Goal: Navigation & Orientation: Find specific page/section

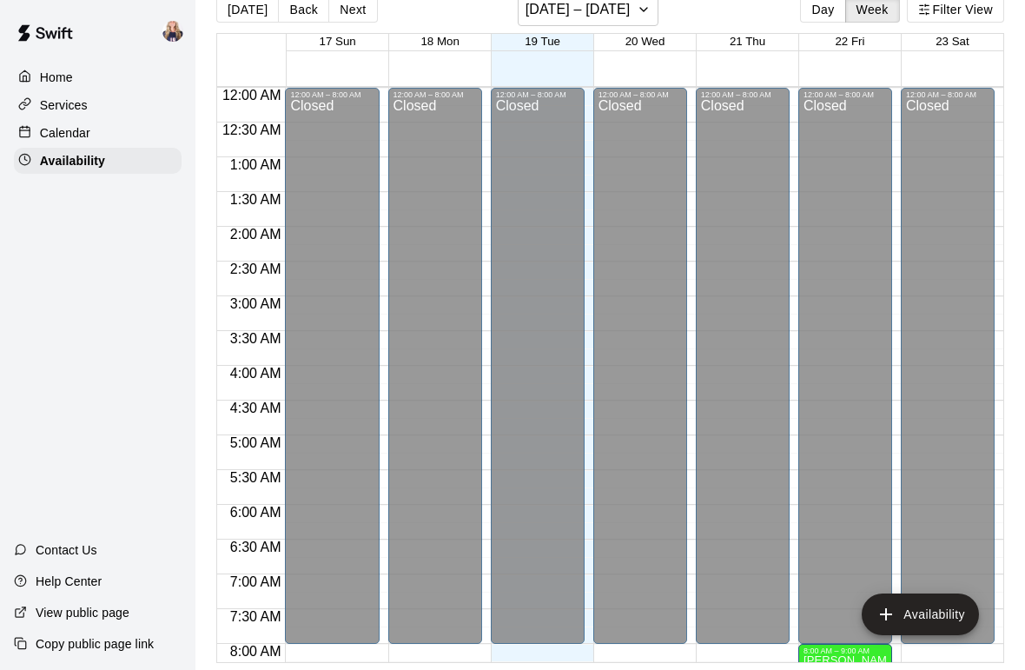
scroll to position [908, 0]
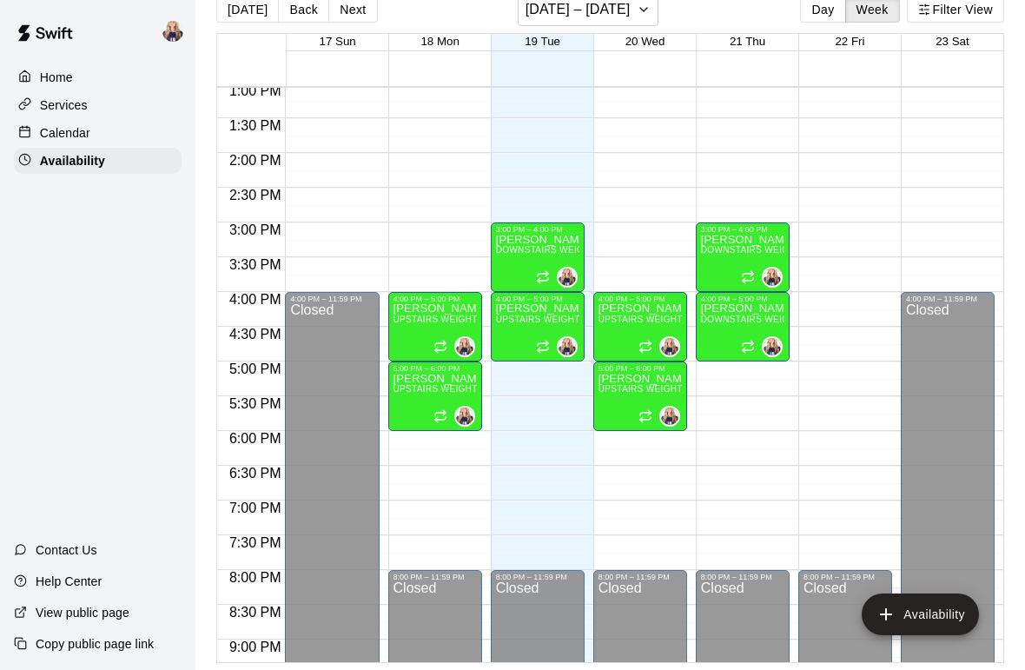
click at [958, 10] on button "Filter View" at bounding box center [955, 10] width 97 height 26
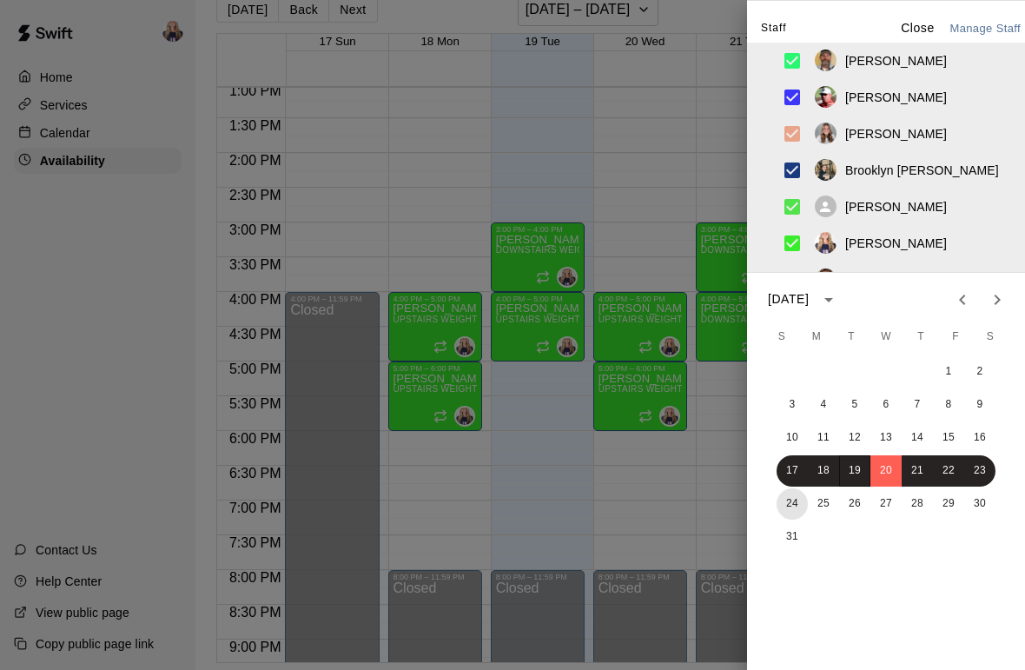
click at [804, 496] on button "24" at bounding box center [792, 503] width 31 height 31
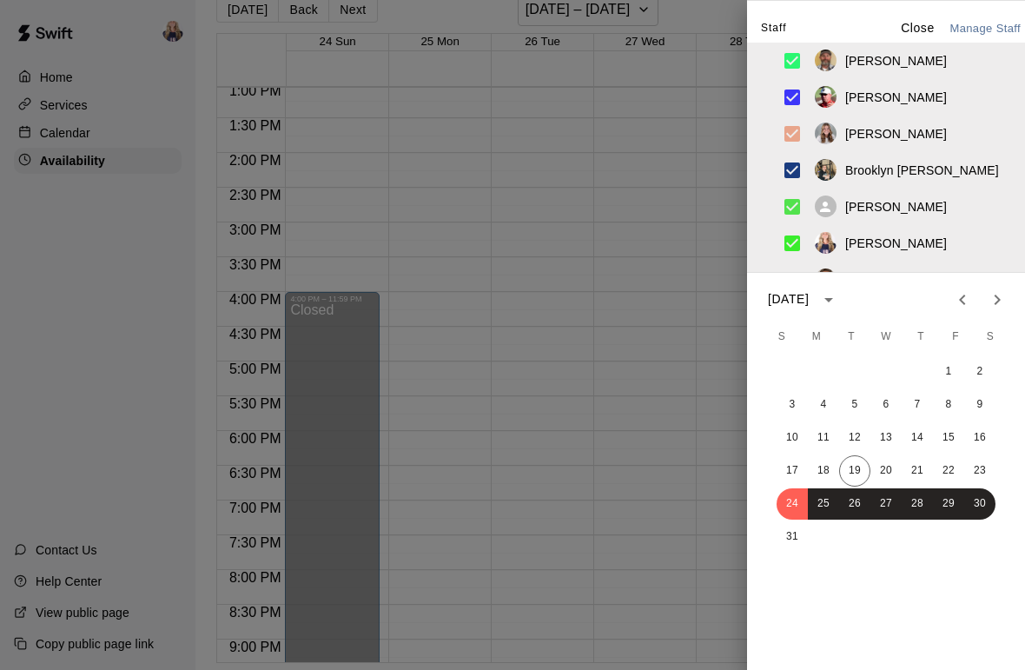
click at [647, 481] on div at bounding box center [512, 335] width 1025 height 670
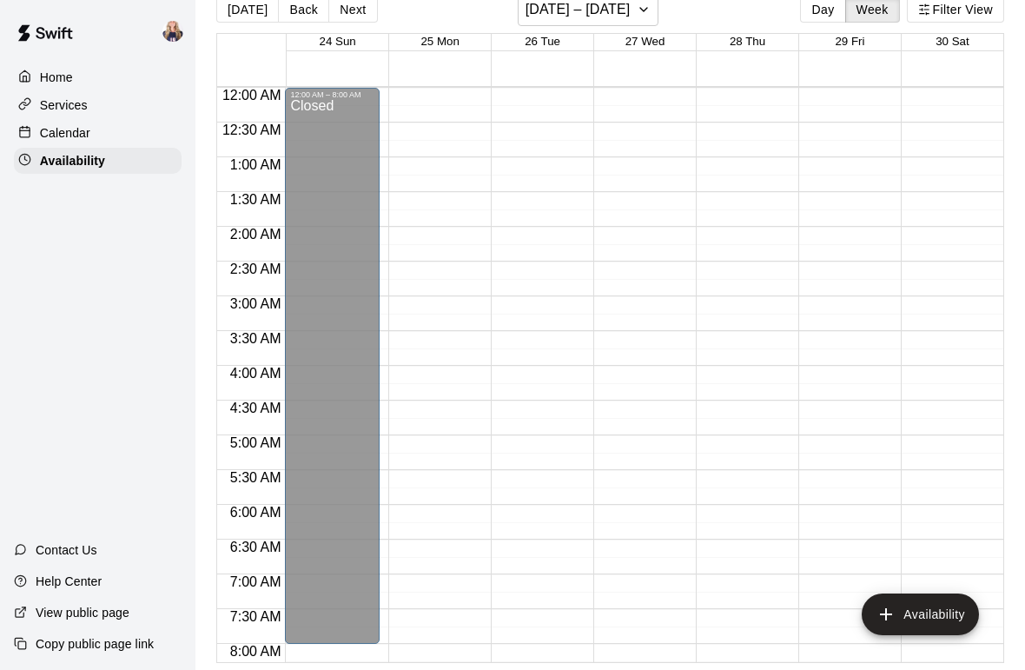
scroll to position [0, 0]
click at [832, 21] on button "Day" at bounding box center [822, 10] width 45 height 26
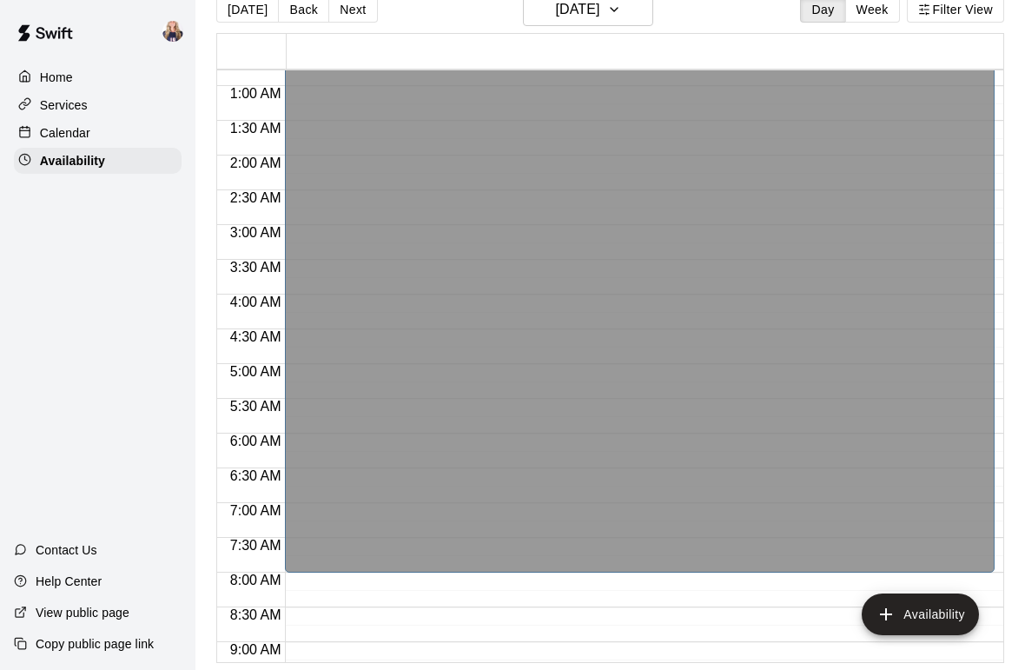
click at [997, 20] on button "Filter View" at bounding box center [955, 10] width 97 height 26
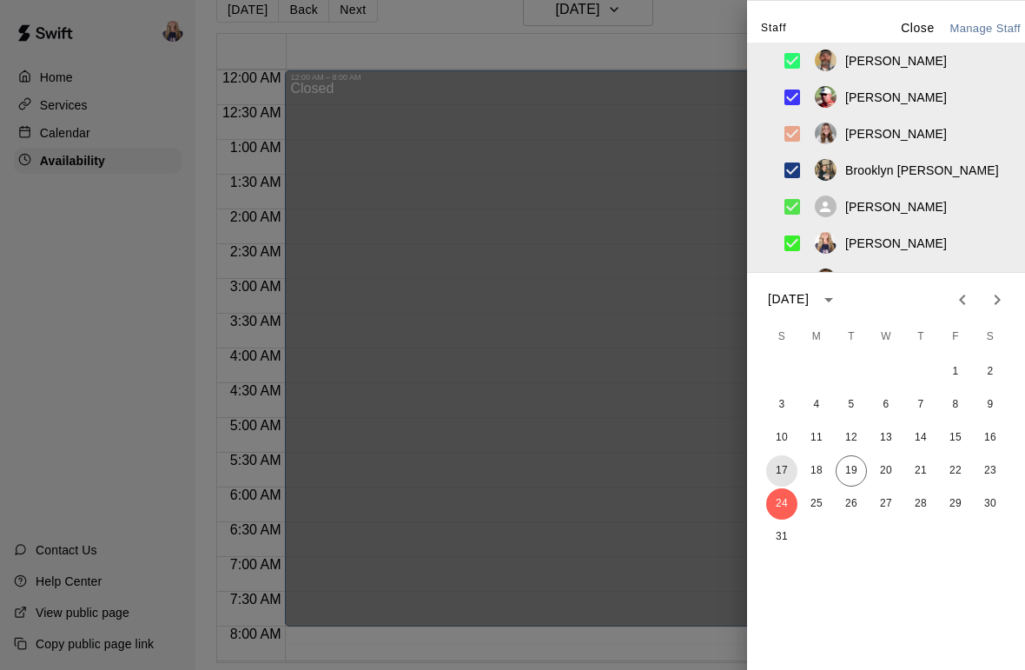
click at [793, 472] on button "17" at bounding box center [781, 470] width 31 height 31
click at [825, 474] on button "18" at bounding box center [816, 470] width 31 height 31
click at [857, 470] on button "19" at bounding box center [851, 470] width 31 height 31
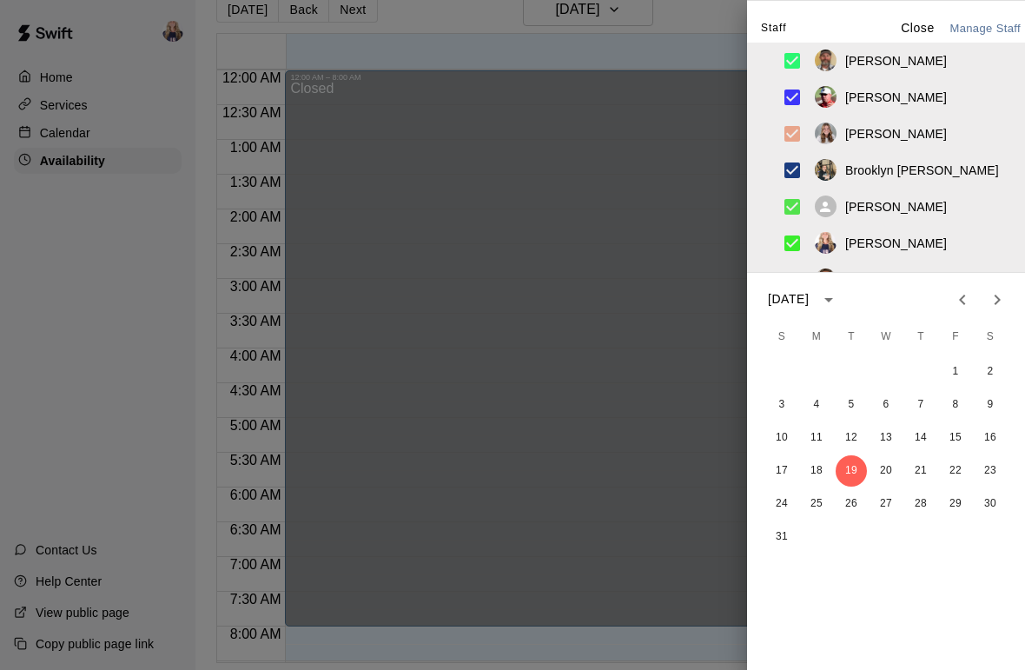
click at [682, 436] on div at bounding box center [512, 335] width 1025 height 670
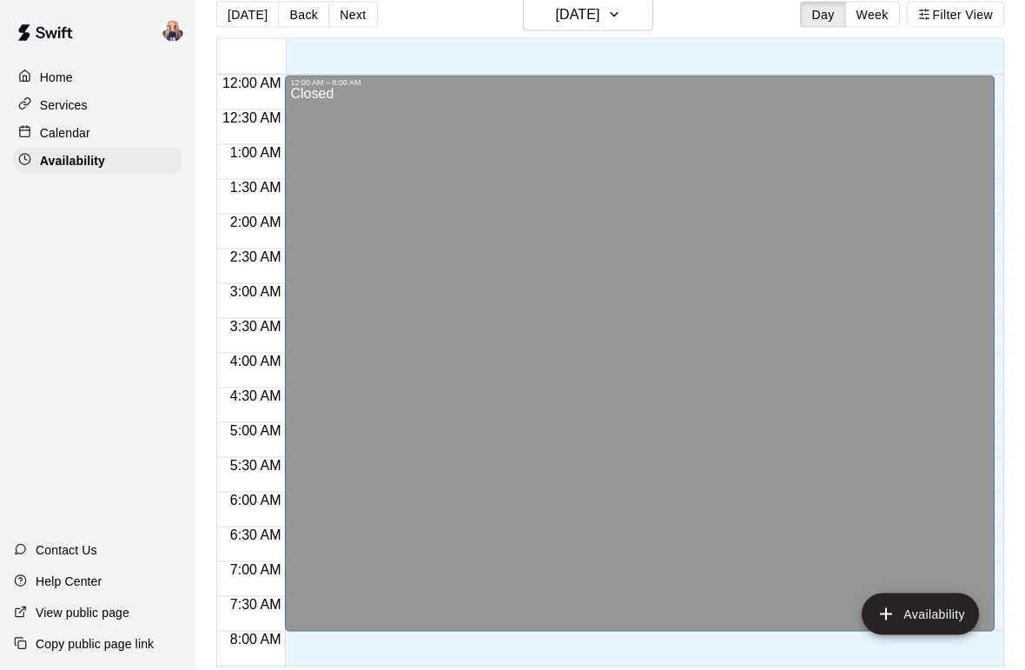
scroll to position [7, 0]
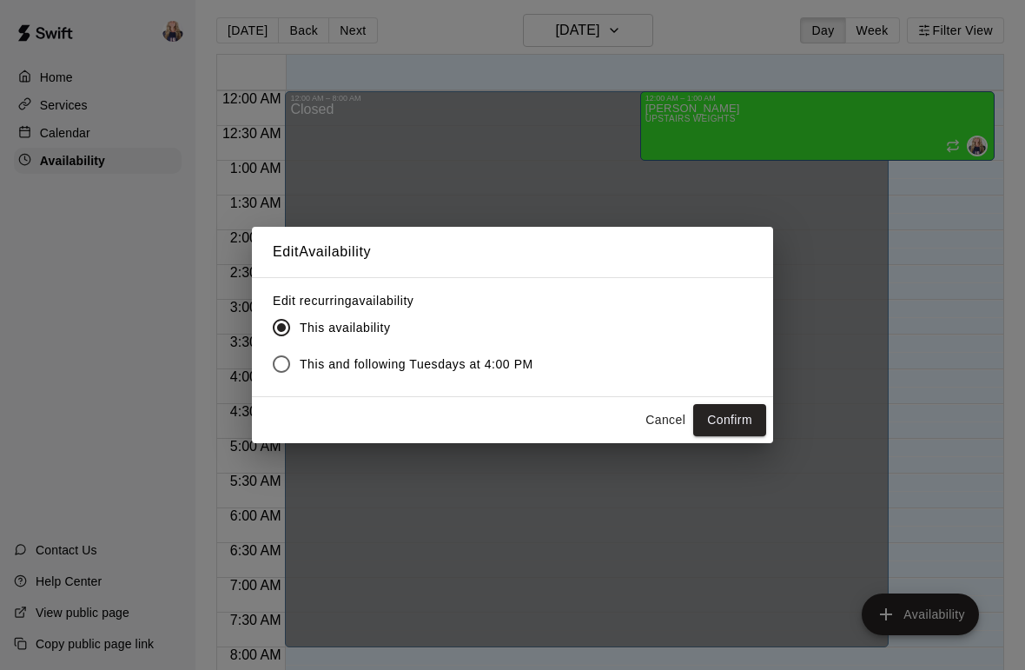
click at [681, 412] on button "Cancel" at bounding box center [666, 420] width 56 height 32
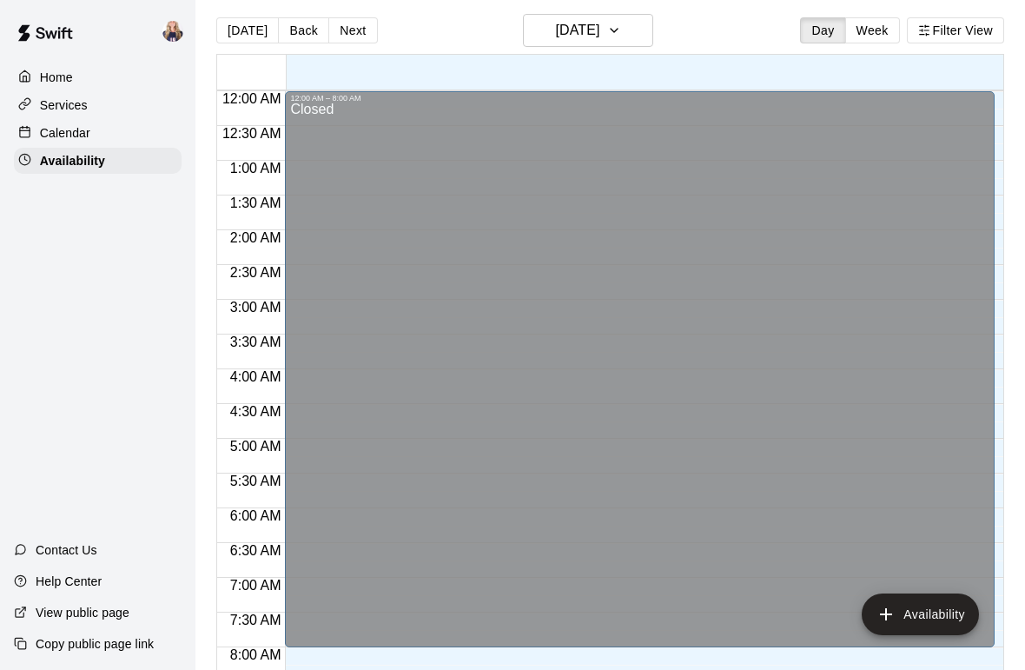
click at [878, 36] on button "Week" at bounding box center [872, 30] width 55 height 26
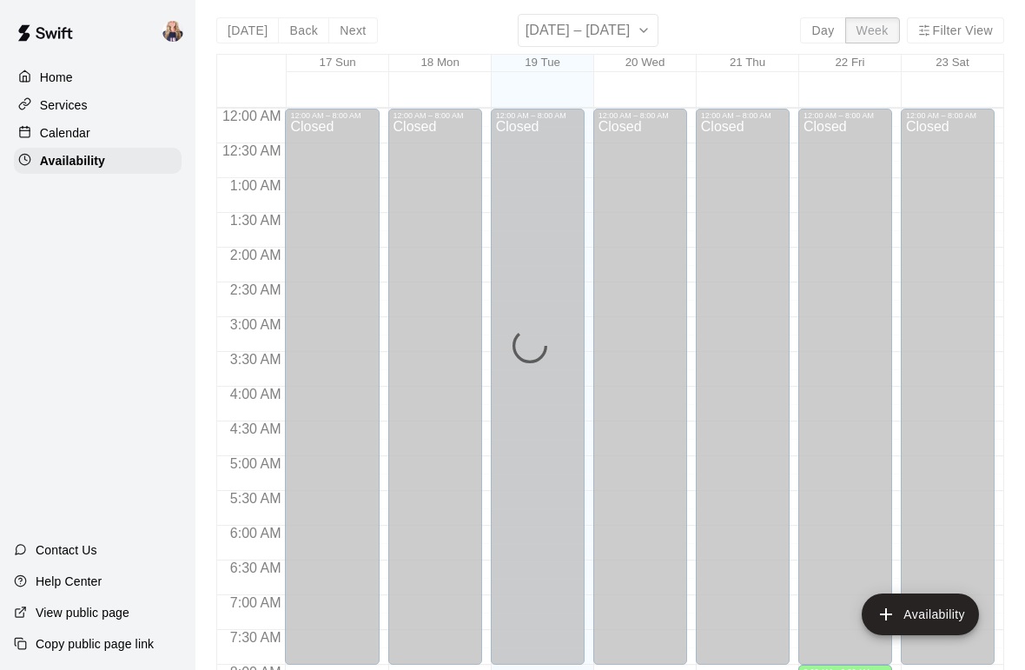
scroll to position [733, 0]
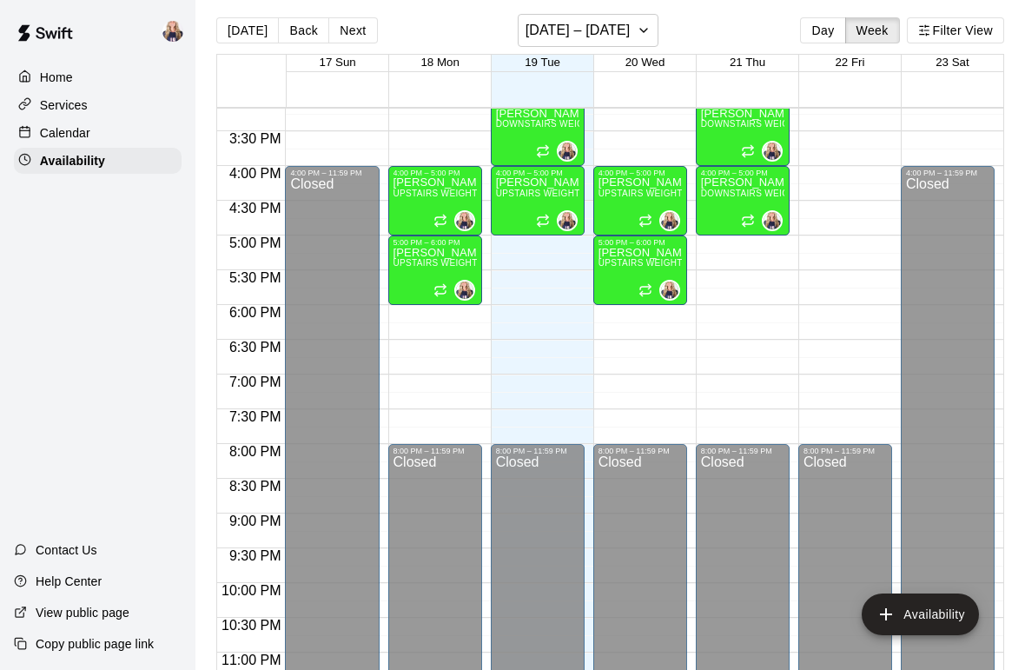
click at [349, 40] on button "Next" at bounding box center [352, 30] width 49 height 26
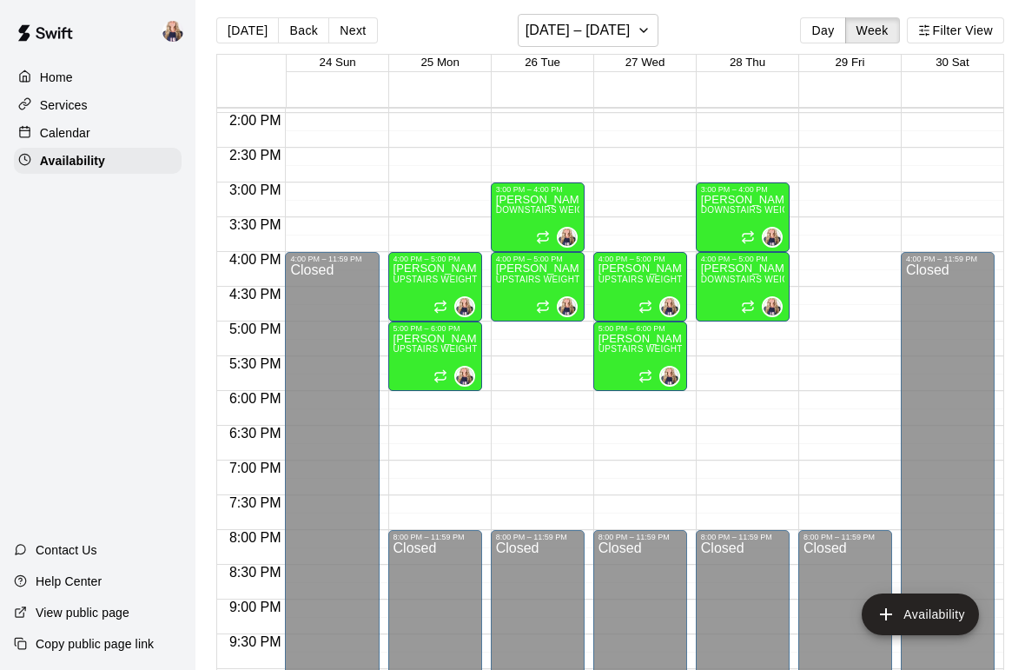
scroll to position [968, 0]
click at [335, 41] on button "Next" at bounding box center [352, 30] width 49 height 26
click at [366, 22] on button "Next" at bounding box center [352, 30] width 49 height 26
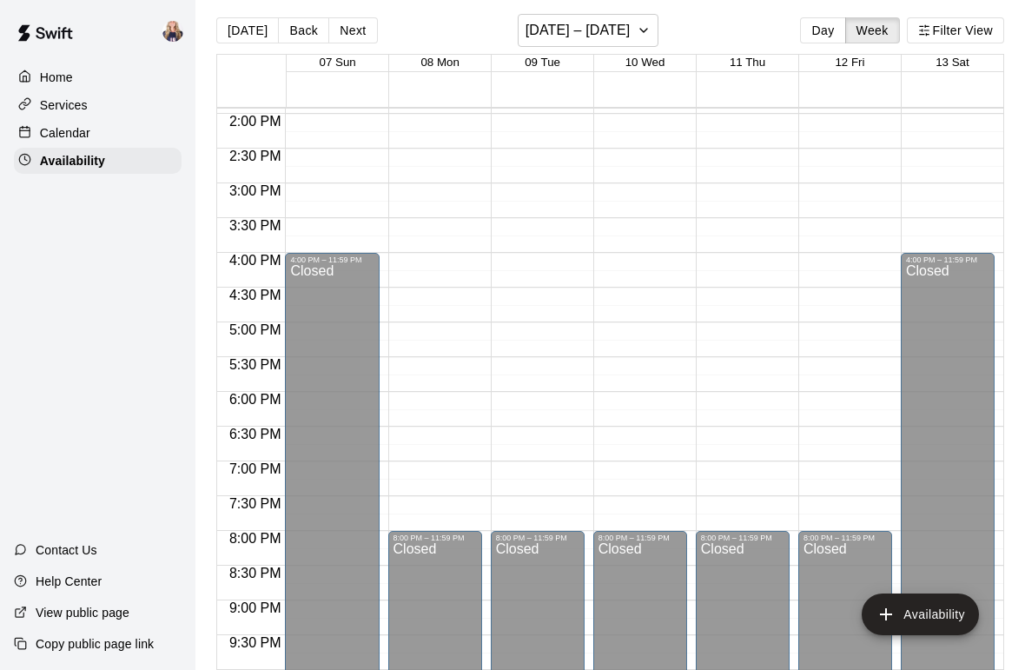
click at [302, 28] on button "Back" at bounding box center [303, 30] width 51 height 26
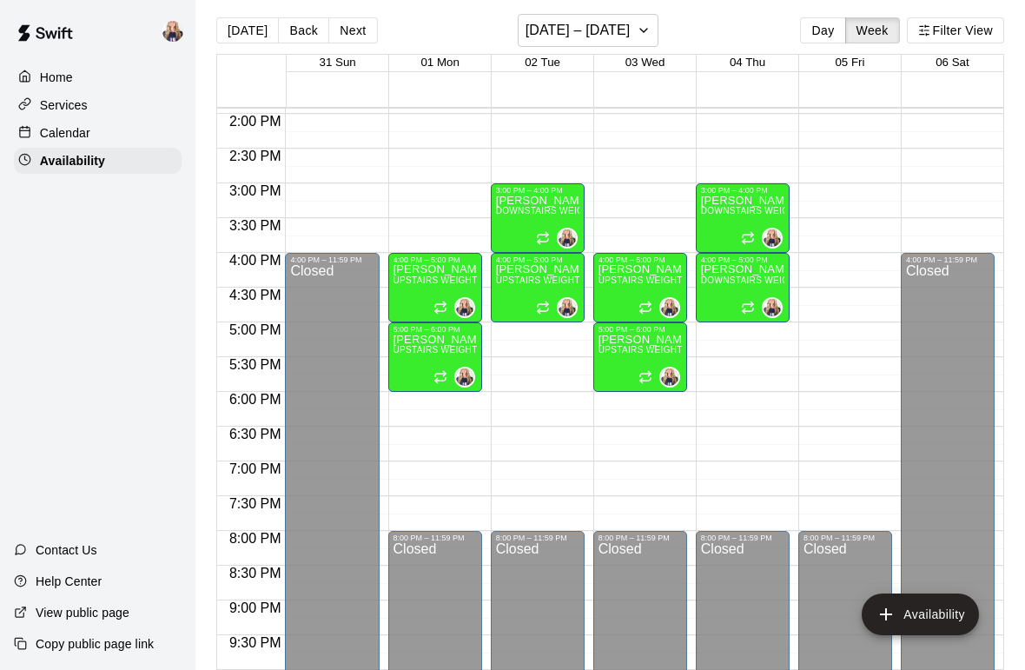
click at [302, 27] on button "Back" at bounding box center [303, 30] width 51 height 26
click at [304, 28] on button "Back" at bounding box center [303, 30] width 51 height 26
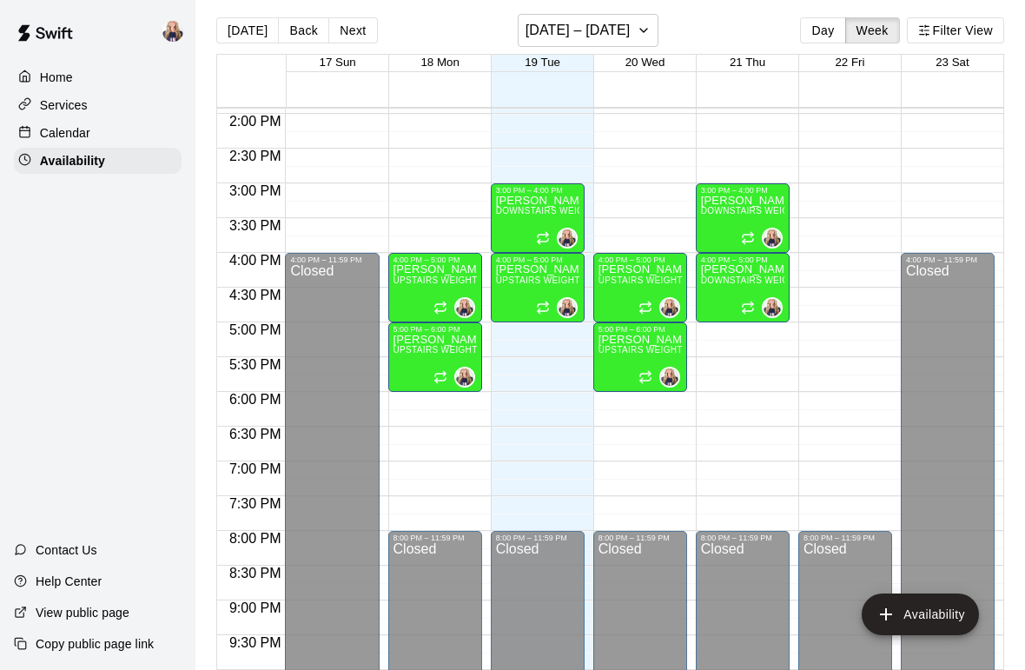
click at [103, 130] on div "Calendar" at bounding box center [98, 133] width 168 height 26
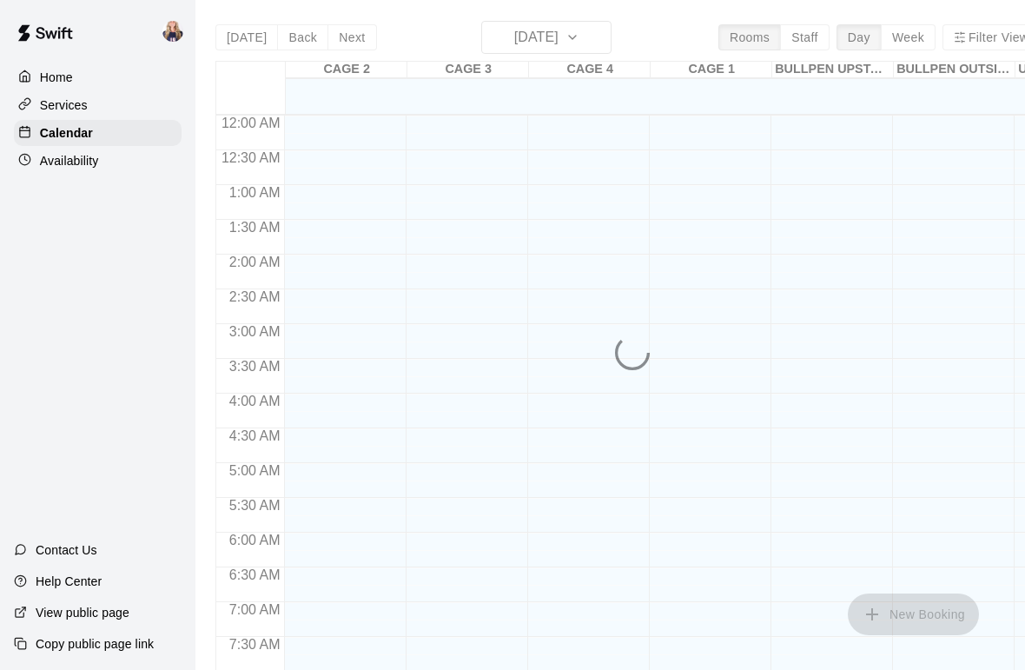
scroll to position [733, 0]
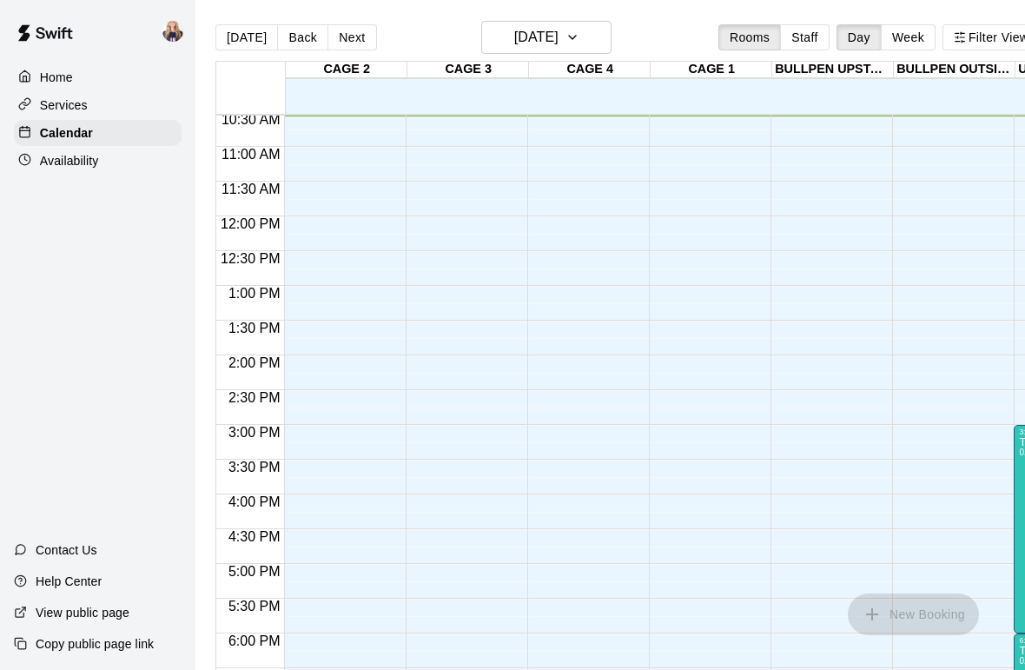
click at [910, 38] on button "Week" at bounding box center [908, 37] width 55 height 26
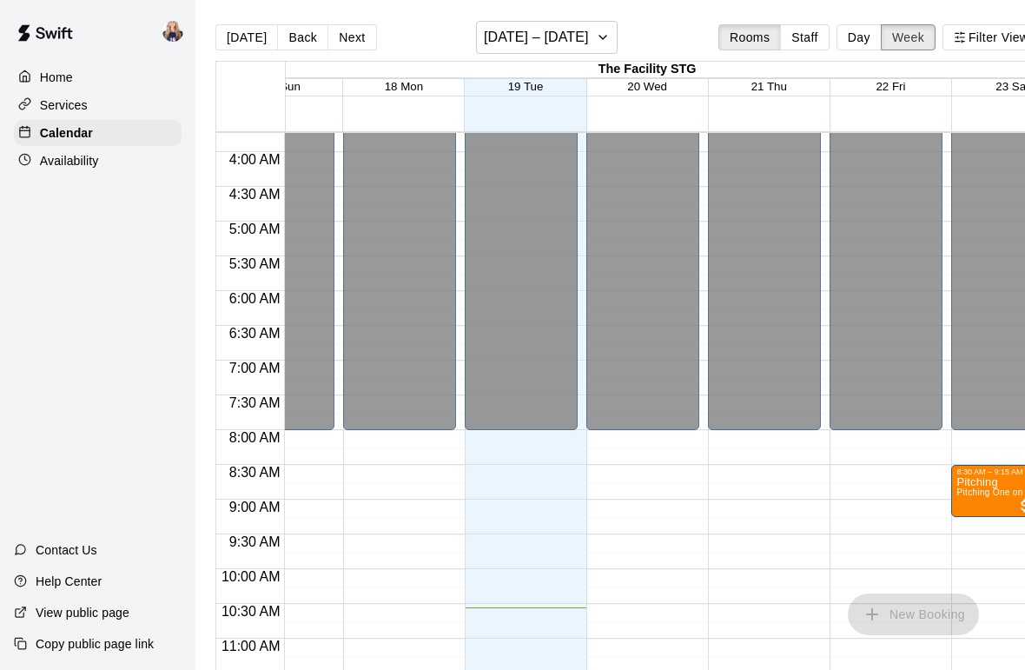
scroll to position [0, 0]
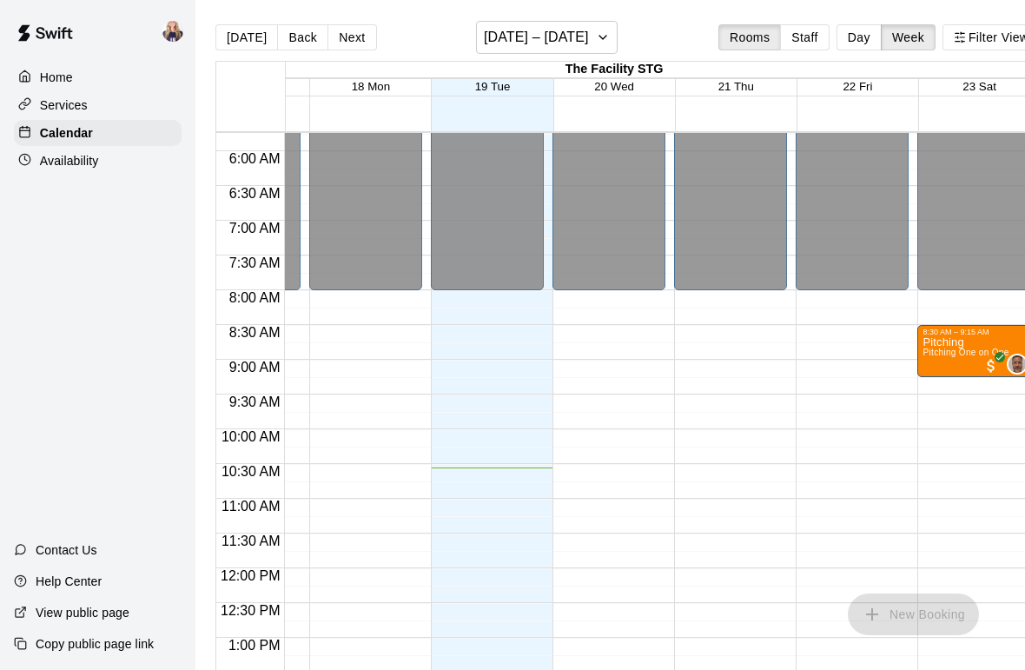
click at [124, 116] on div "Services" at bounding box center [98, 105] width 168 height 26
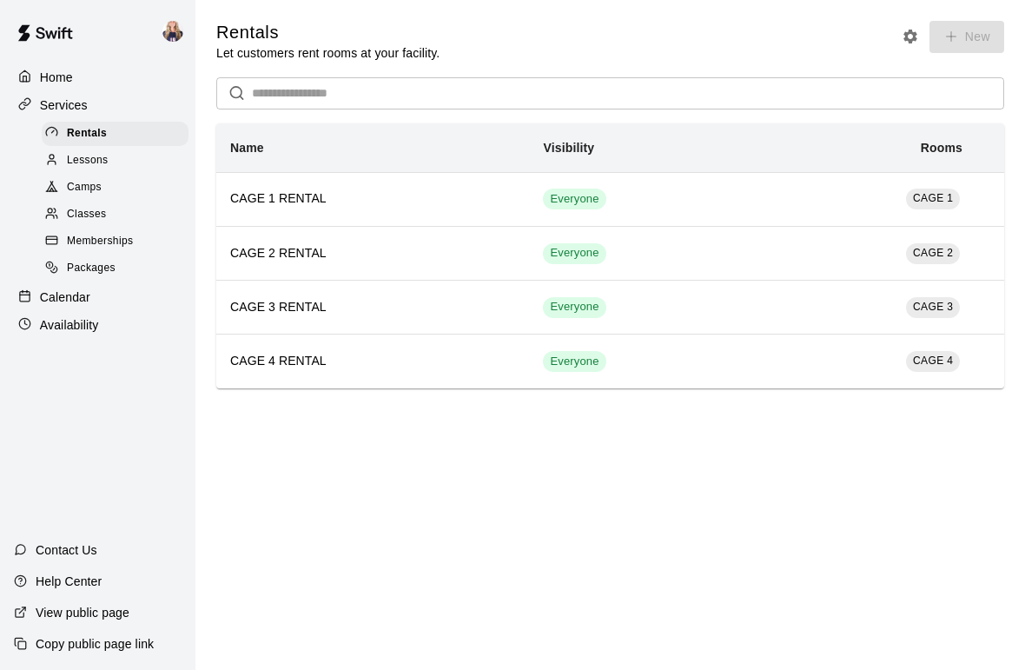
click at [136, 180] on div "Camps" at bounding box center [115, 188] width 147 height 24
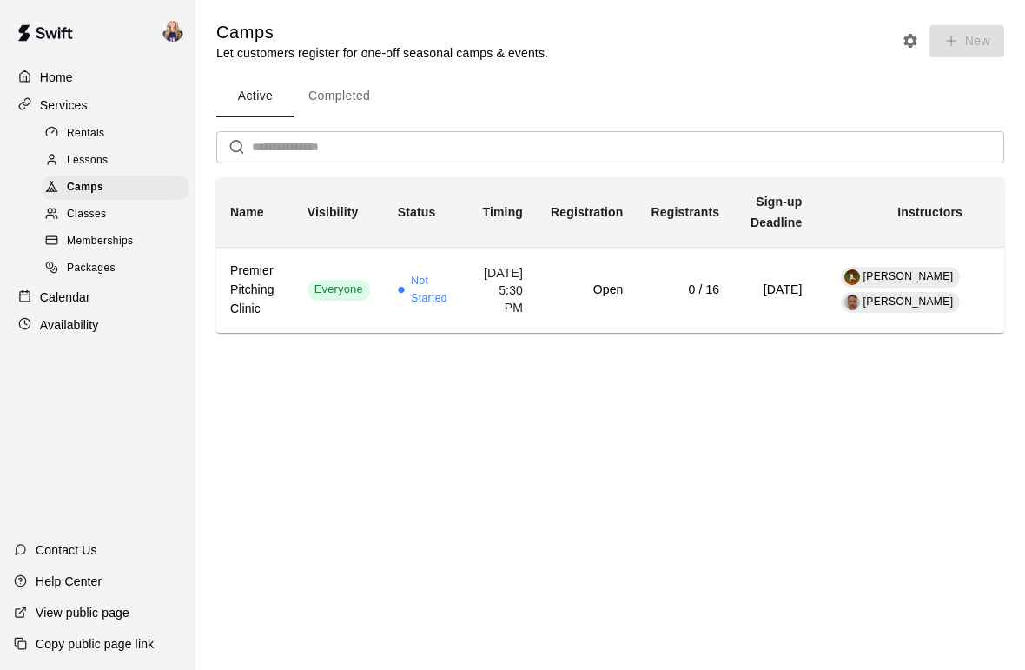
click at [128, 162] on div "Lessons" at bounding box center [115, 161] width 147 height 24
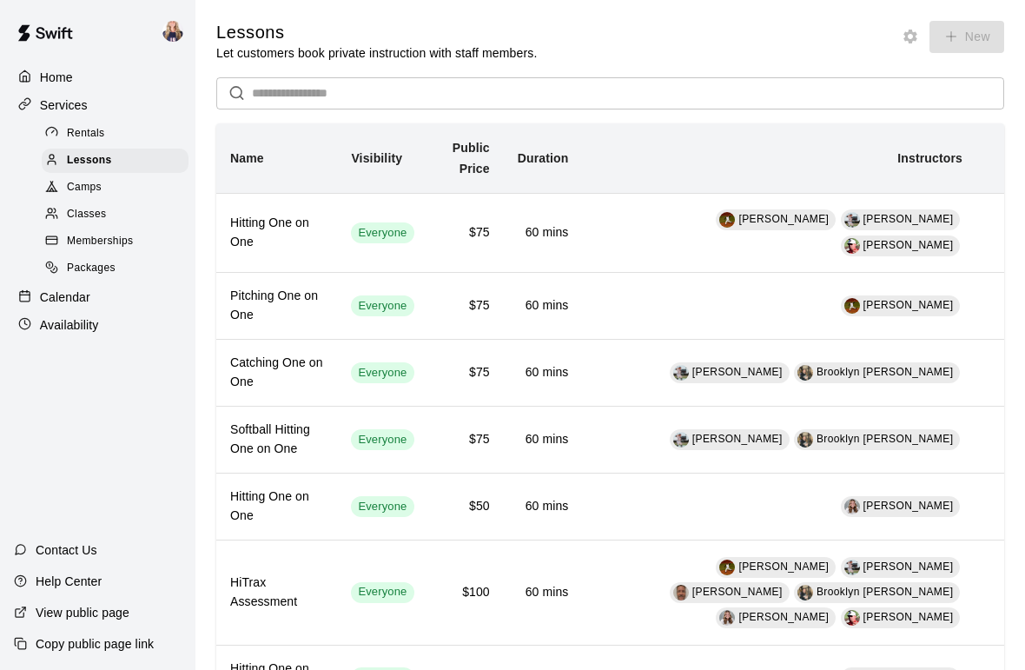
click at [142, 188] on div "Camps" at bounding box center [115, 188] width 147 height 24
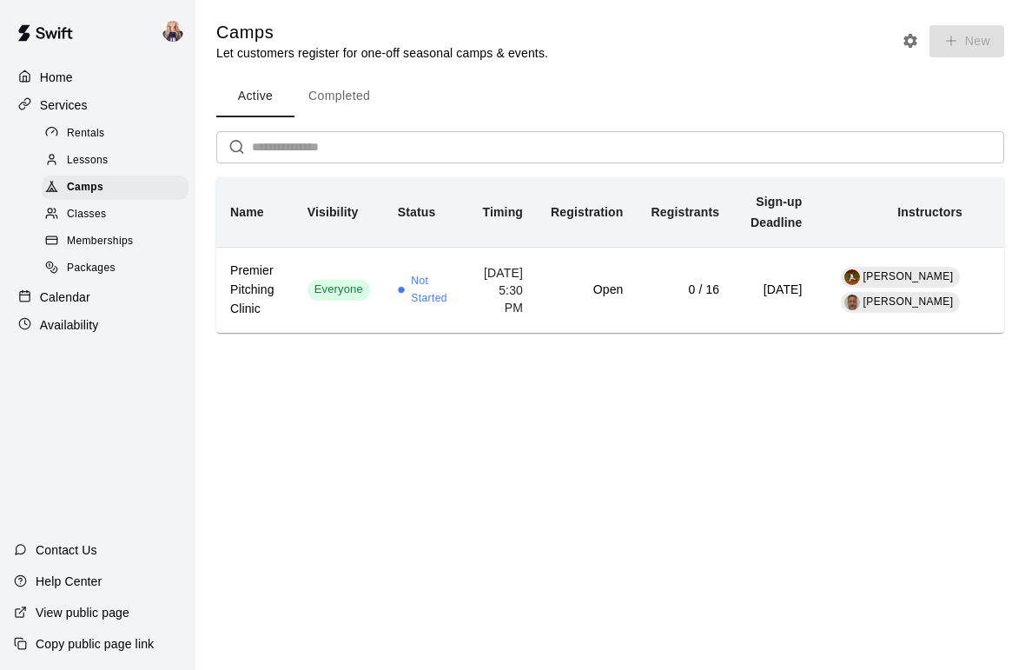
click at [128, 222] on div "Classes" at bounding box center [115, 214] width 147 height 24
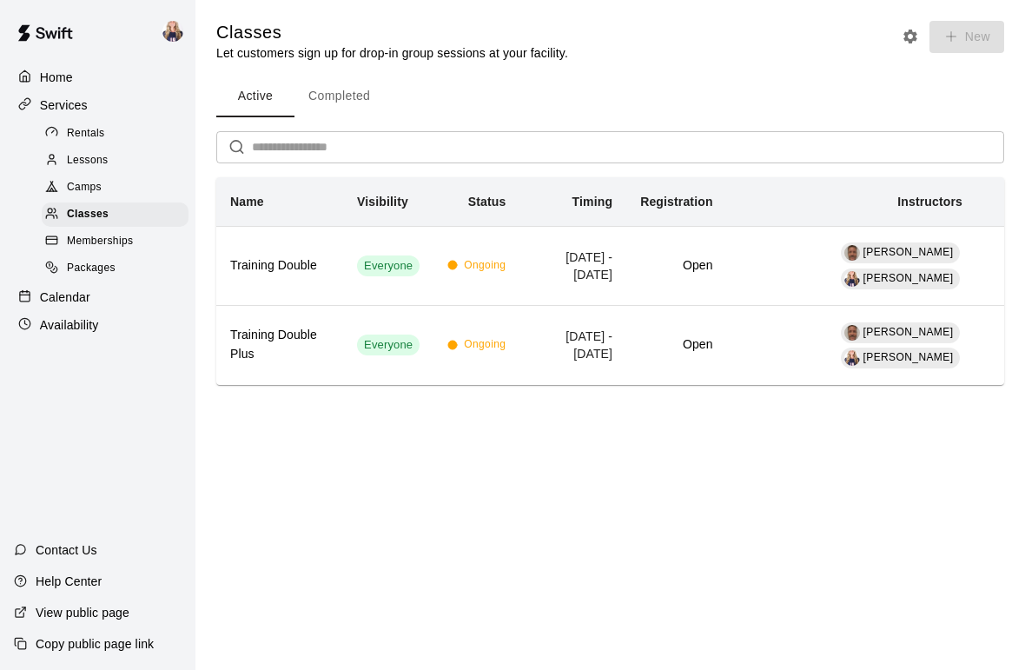
click at [125, 248] on span "Memberships" at bounding box center [100, 241] width 66 height 17
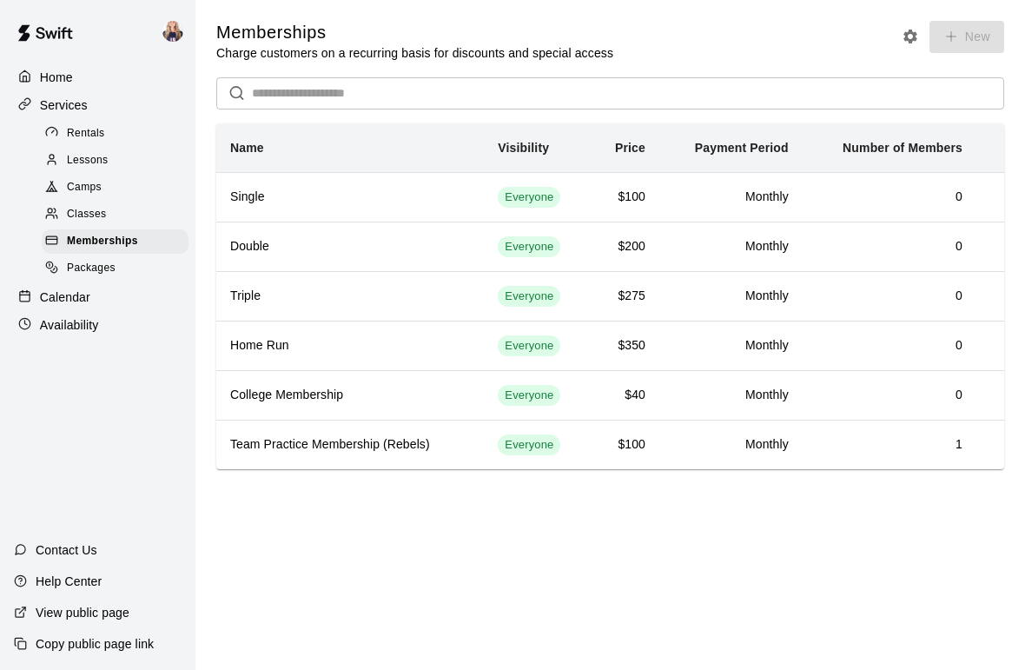
click at [139, 269] on div "Packages" at bounding box center [115, 268] width 147 height 24
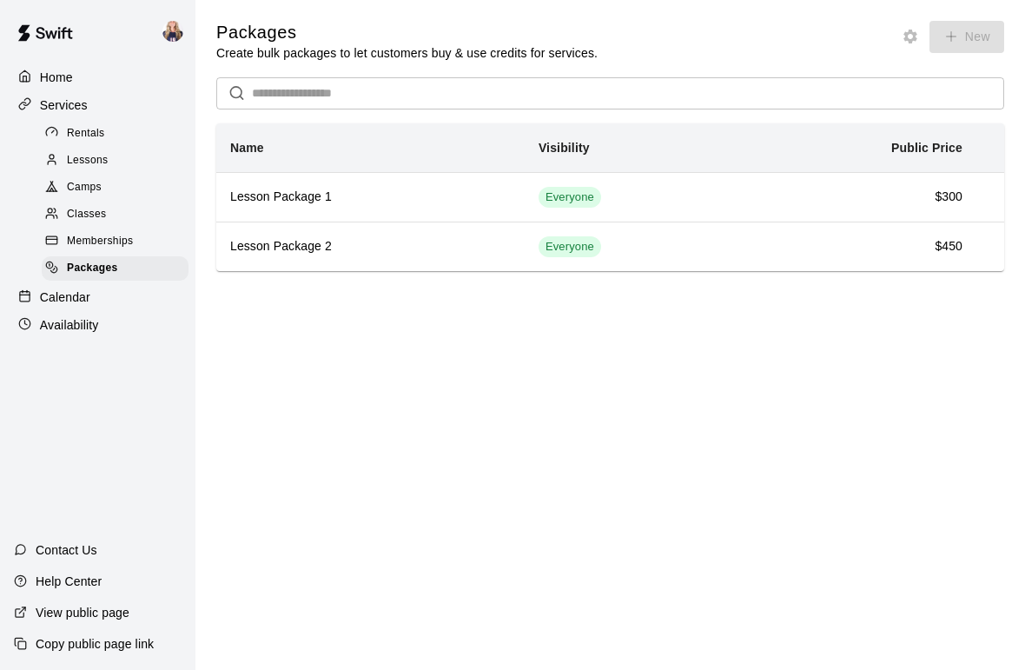
click at [154, 217] on div "Classes" at bounding box center [115, 214] width 147 height 24
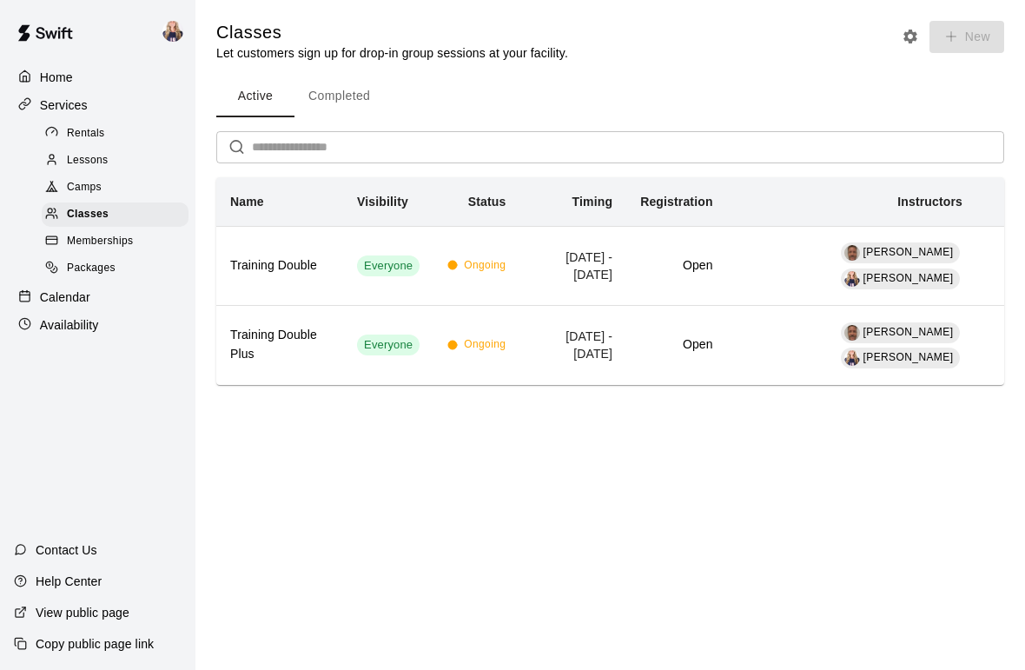
click at [99, 136] on span "Rentals" at bounding box center [86, 133] width 38 height 17
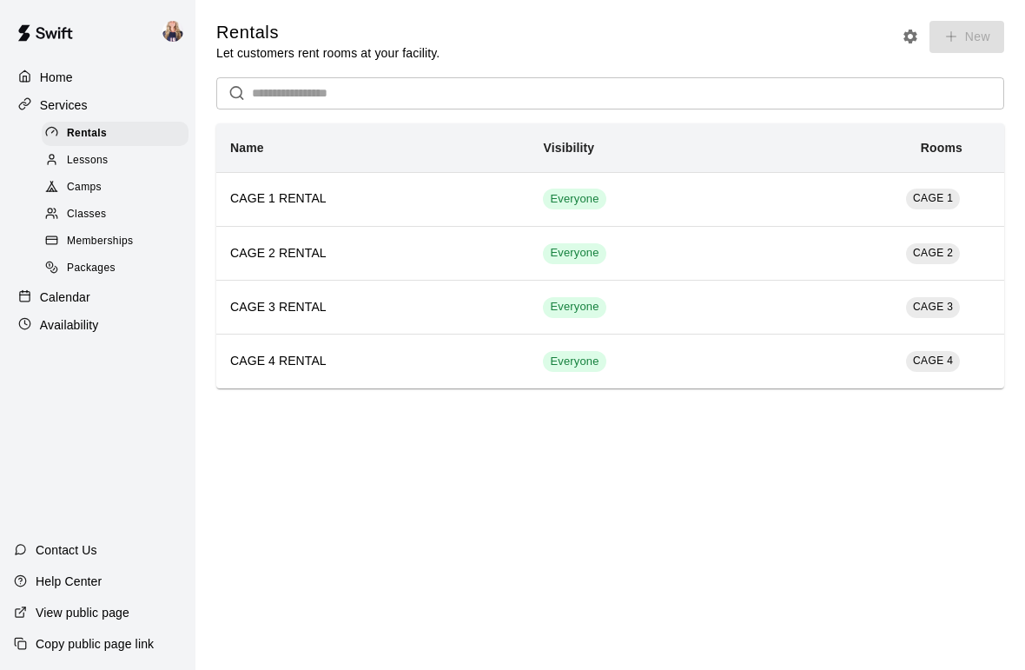
click at [350, 207] on h6 "CAGE 1 RENTAL" at bounding box center [372, 198] width 285 height 19
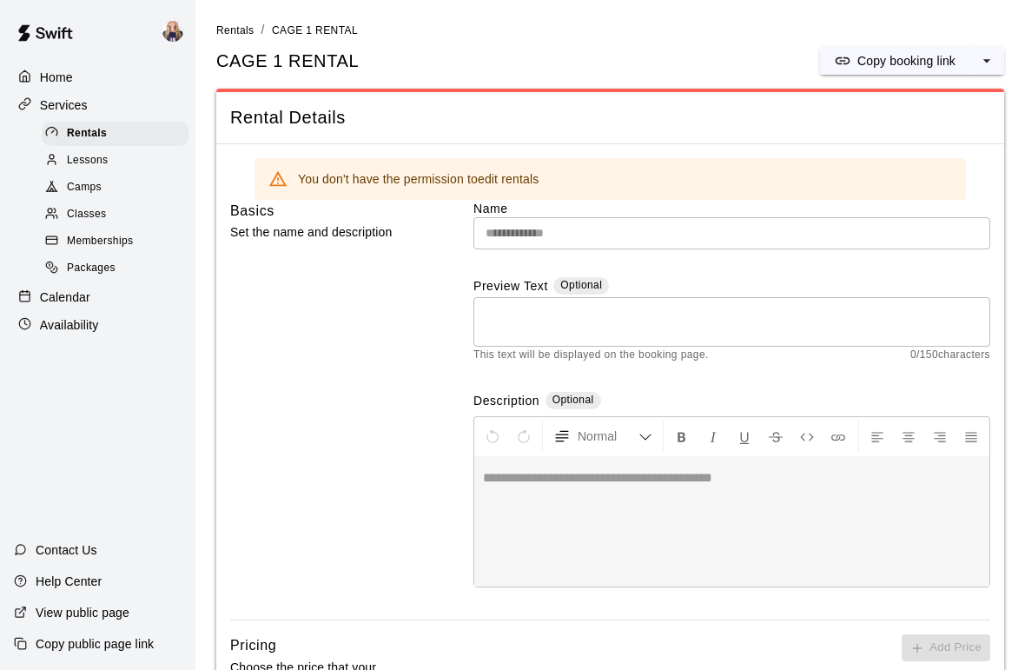
click at [128, 157] on div "Lessons" at bounding box center [115, 161] width 147 height 24
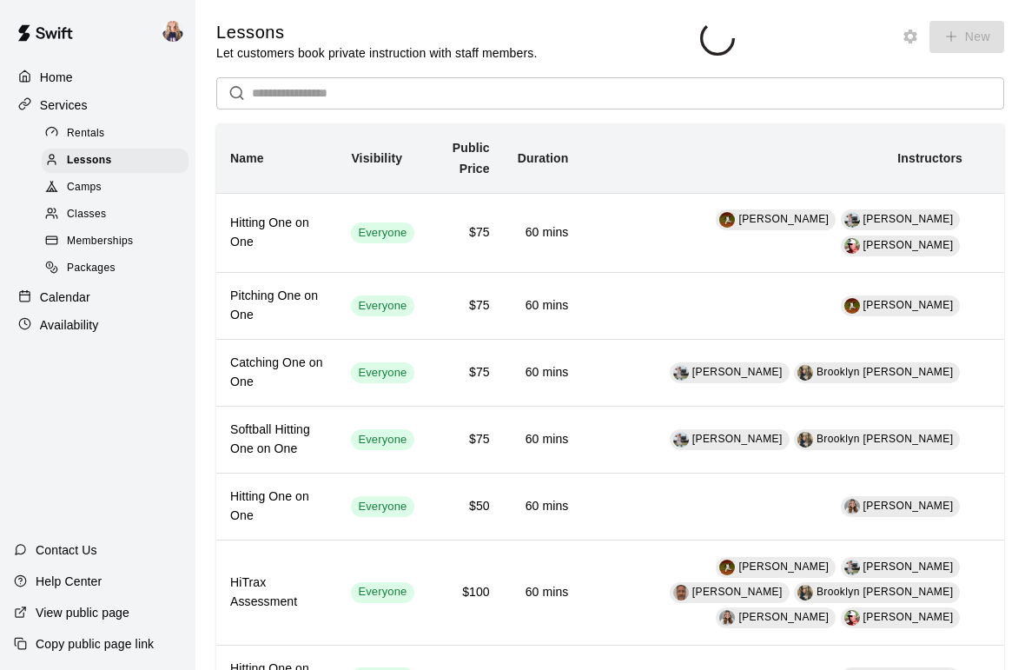
click at [145, 177] on div "Camps" at bounding box center [115, 188] width 147 height 24
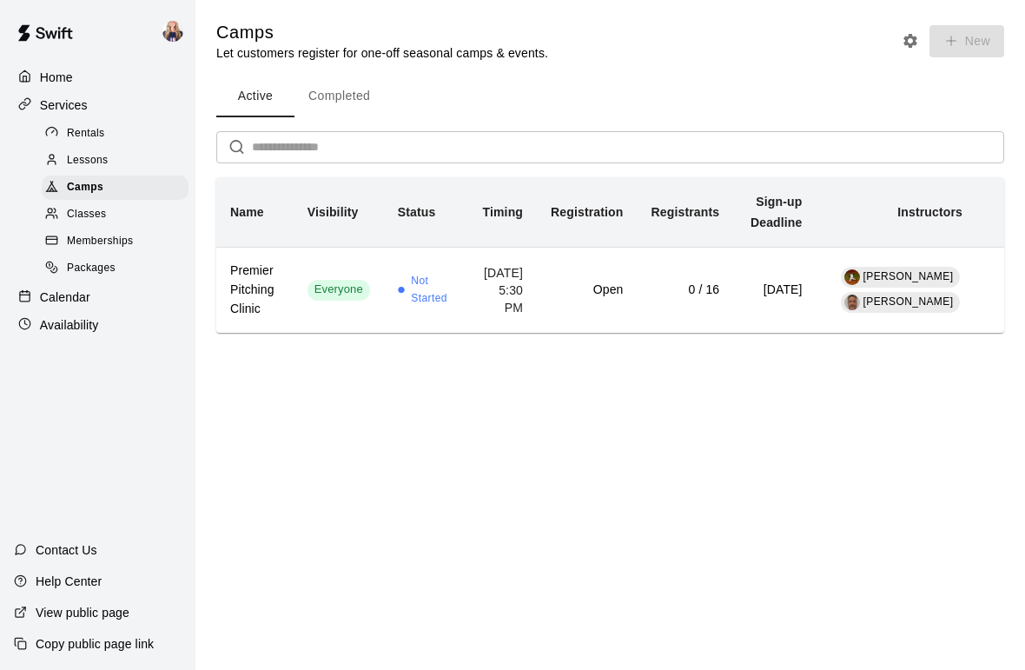
click at [126, 189] on div "Camps" at bounding box center [115, 188] width 147 height 24
click at [125, 189] on div "Camps" at bounding box center [115, 188] width 147 height 24
click at [124, 225] on div "Classes" at bounding box center [115, 214] width 147 height 24
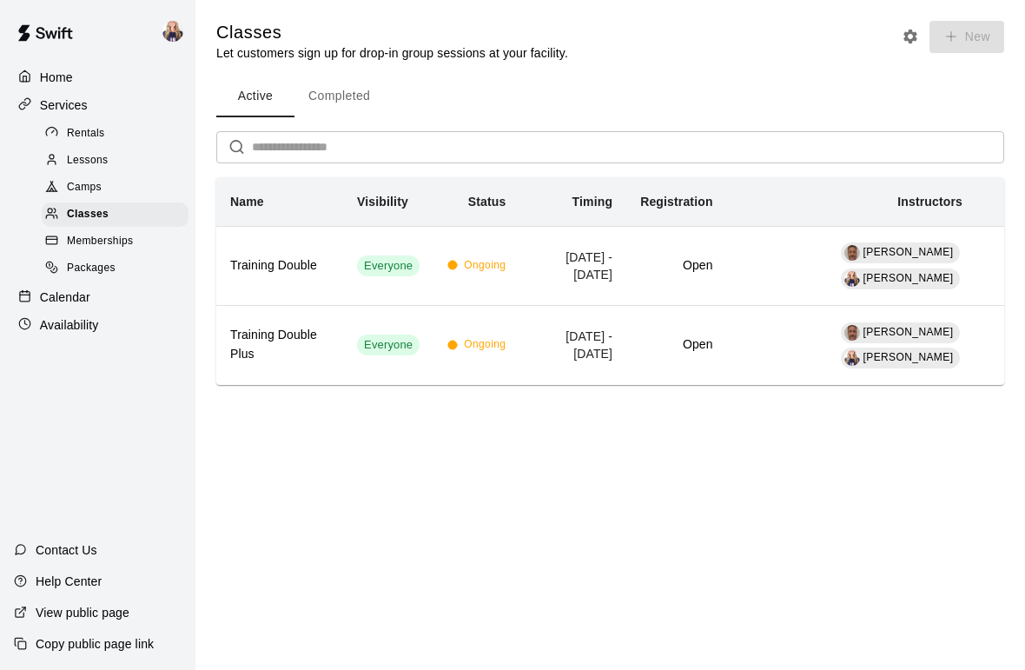
click at [105, 64] on div "Home" at bounding box center [98, 77] width 168 height 26
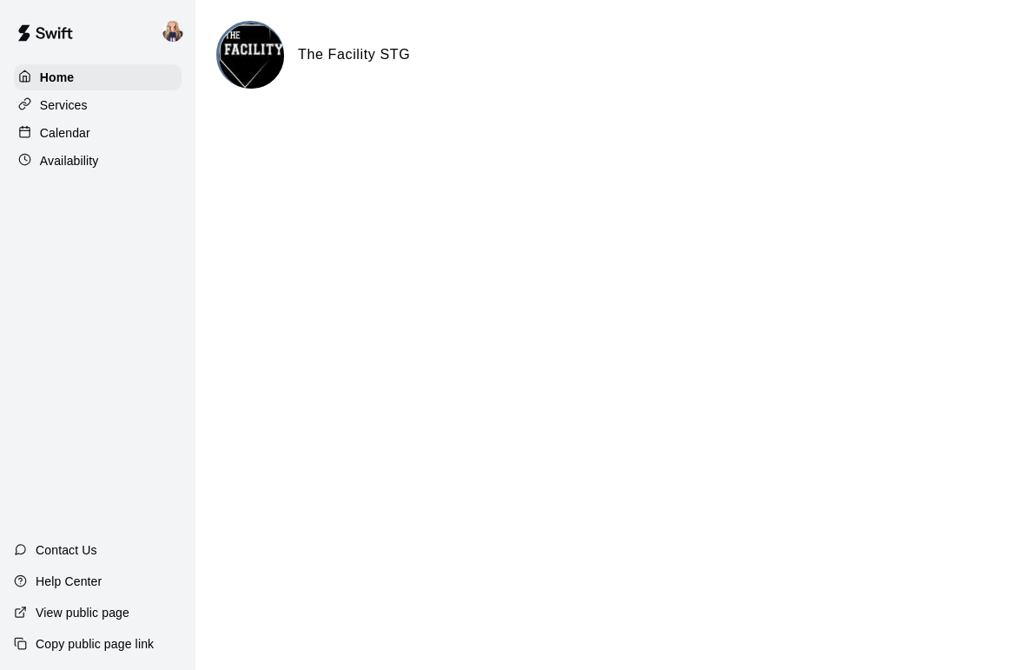
click at [130, 168] on div "Availability" at bounding box center [98, 161] width 168 height 26
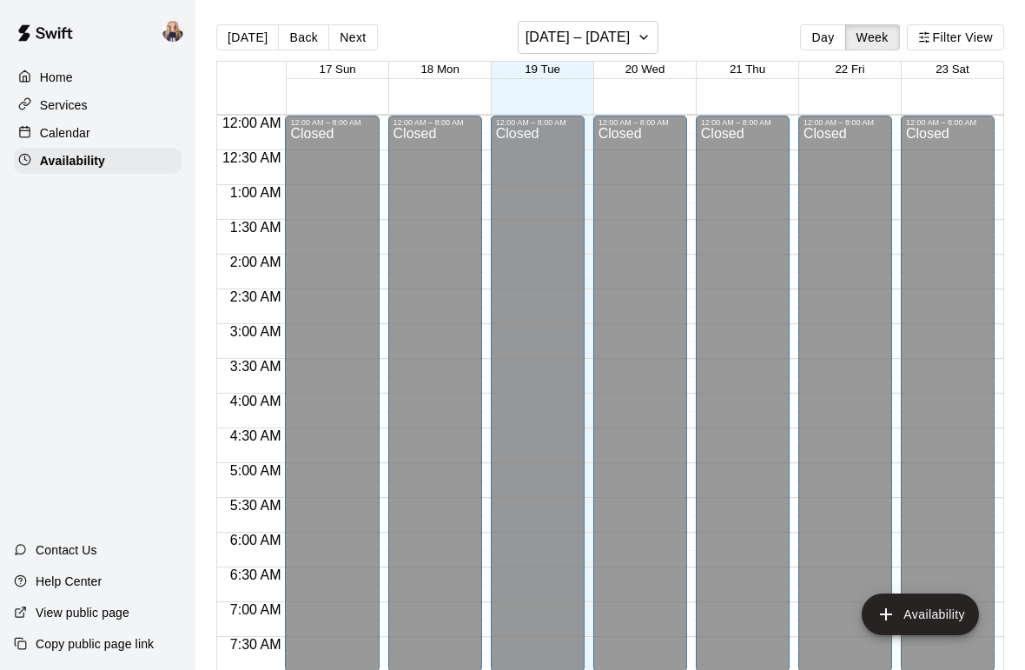
scroll to position [736, 0]
